Goal: Find specific page/section: Find specific page/section

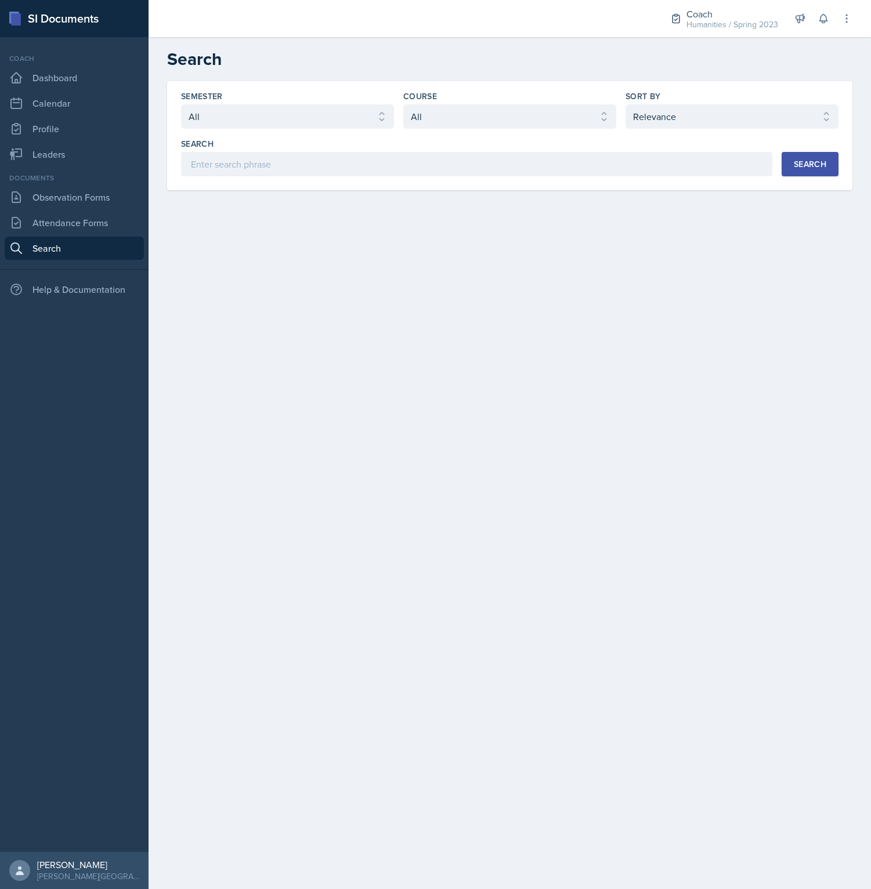
select select "all"
select select "1"
click at [345, 368] on main "Search Semester Select semester All Spring 2023 Fall 2022 Spring 2022 Course Se…" at bounding box center [510, 463] width 722 height 852
click at [77, 84] on link "Dashboard" at bounding box center [74, 77] width 139 height 23
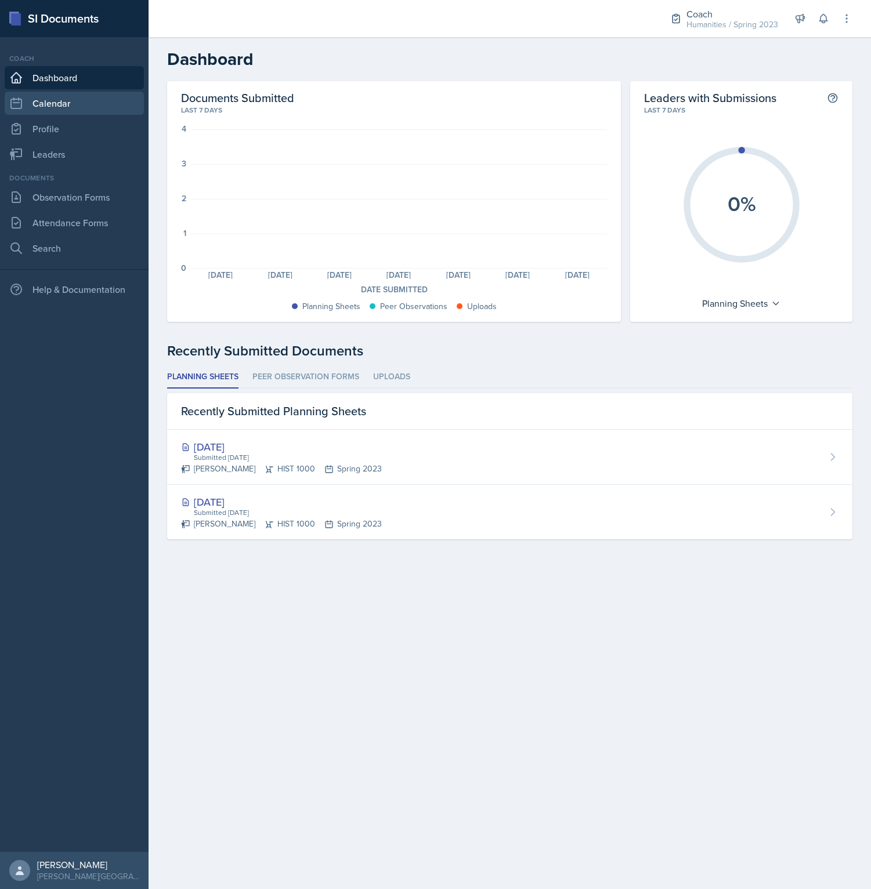
click at [79, 104] on link "Calendar" at bounding box center [74, 103] width 139 height 23
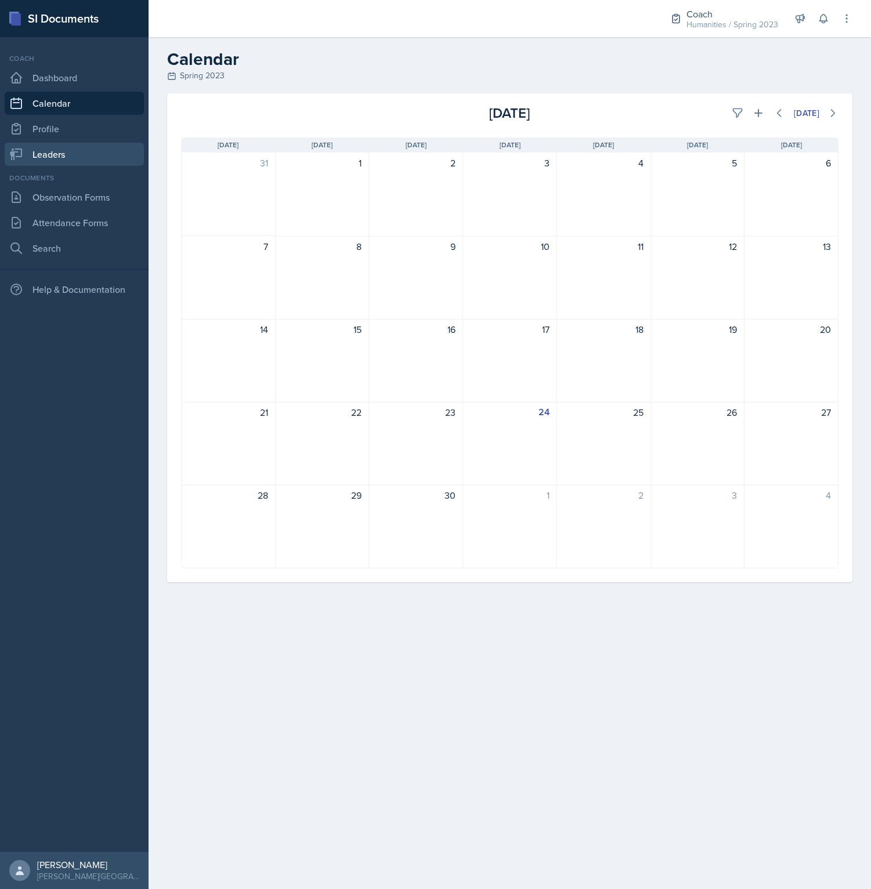
click at [96, 151] on link "Leaders" at bounding box center [74, 154] width 139 height 23
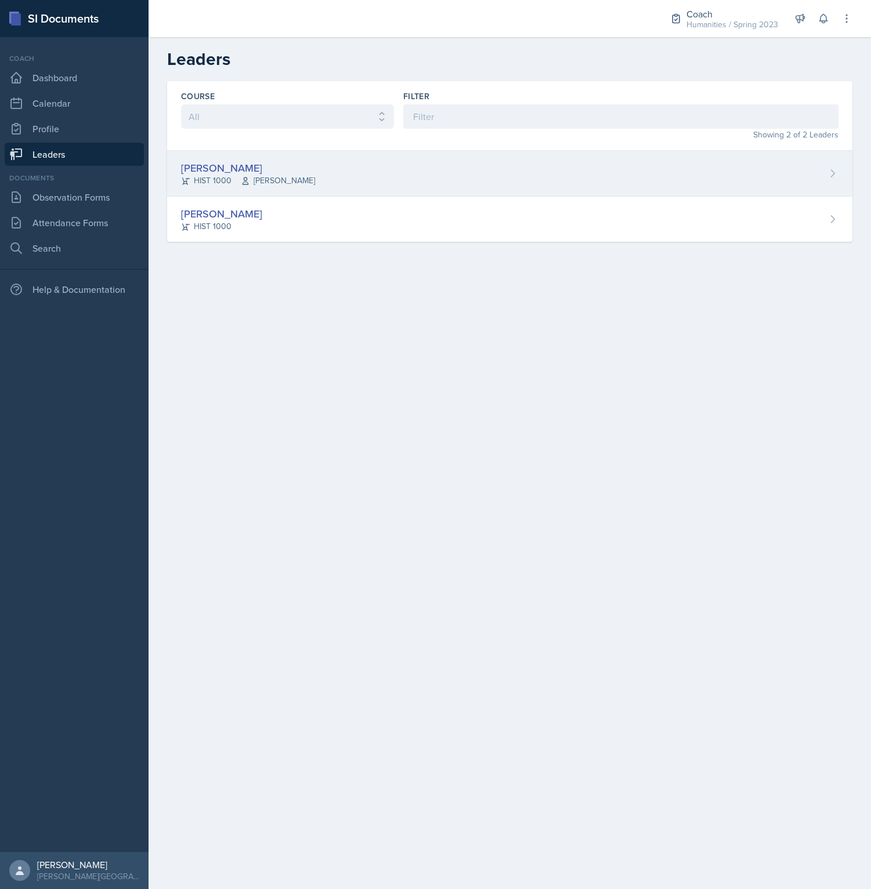
click at [293, 178] on div "[PERSON_NAME] HIST 1000 [PERSON_NAME]" at bounding box center [509, 174] width 685 height 46
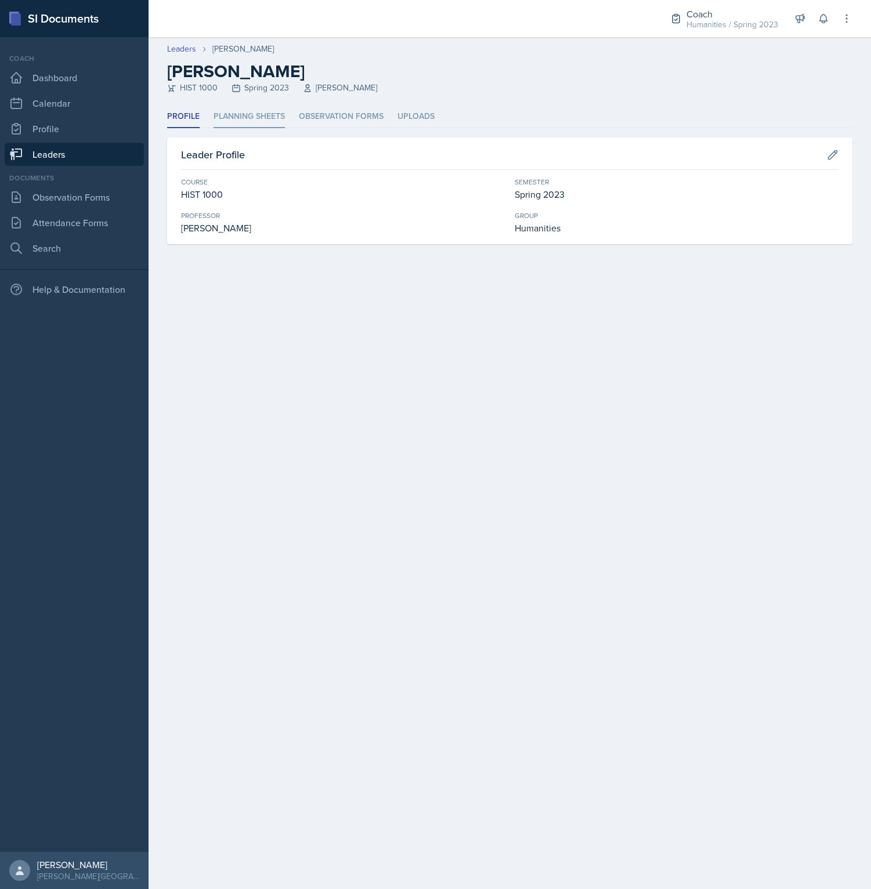
click at [259, 121] on li "Planning Sheets" at bounding box center [249, 117] width 71 height 23
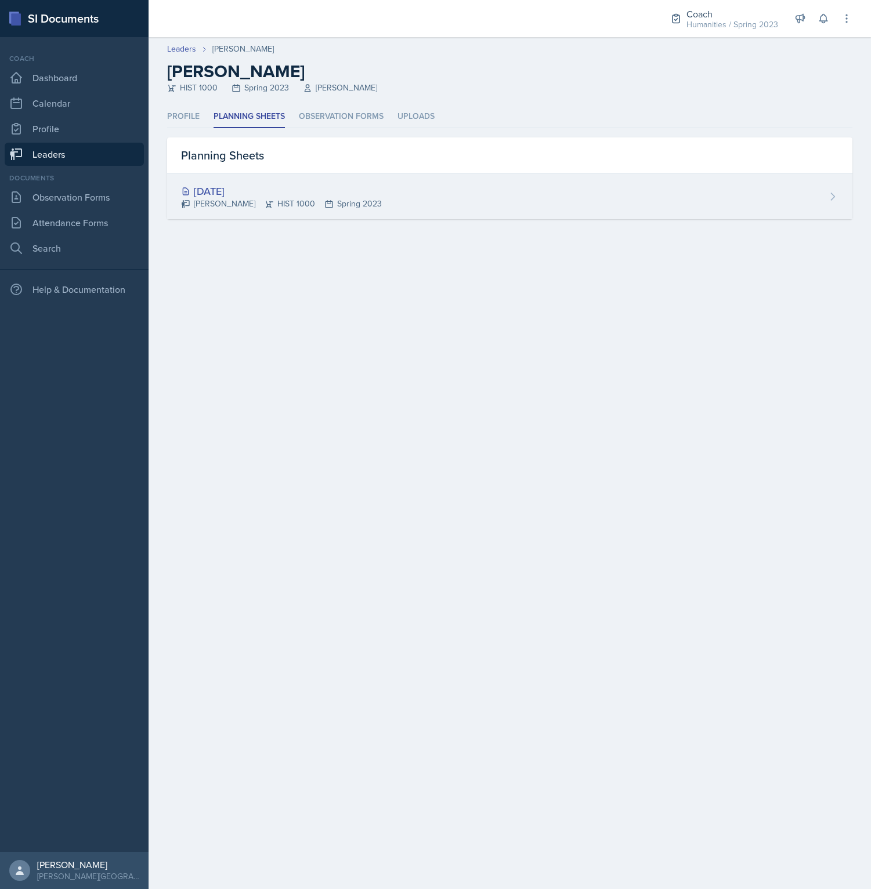
click at [403, 192] on div "[DATE] [PERSON_NAME] HIST 1000 Spring 2023" at bounding box center [509, 196] width 685 height 45
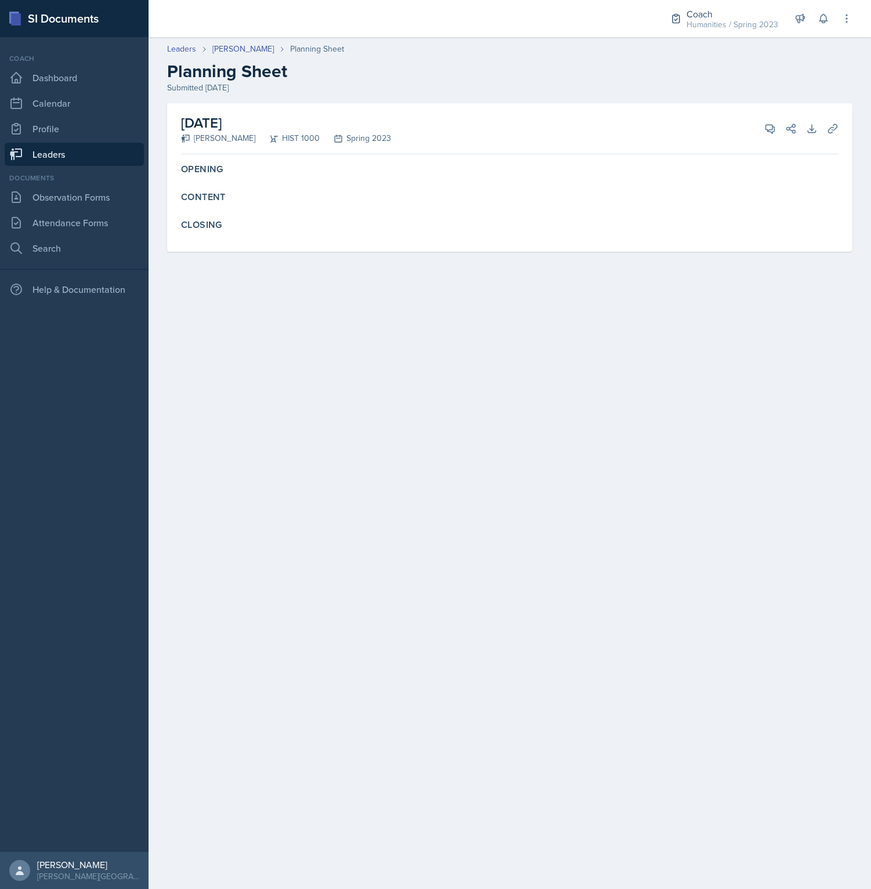
click at [458, 85] on div "Submitted [DATE]" at bounding box center [509, 88] width 685 height 12
click at [443, 514] on main "Leaders [PERSON_NAME] Cardiff Planning Sheet Planning Sheet Submitted [DATE] [D…" at bounding box center [510, 463] width 722 height 852
